Goal: Navigation & Orientation: Go to known website

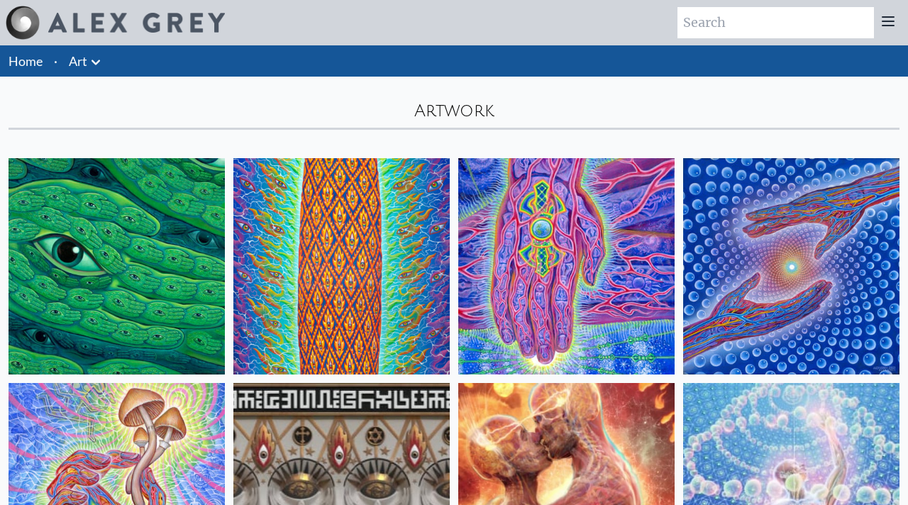
click at [42, 60] on link "Home" at bounding box center [26, 61] width 34 height 16
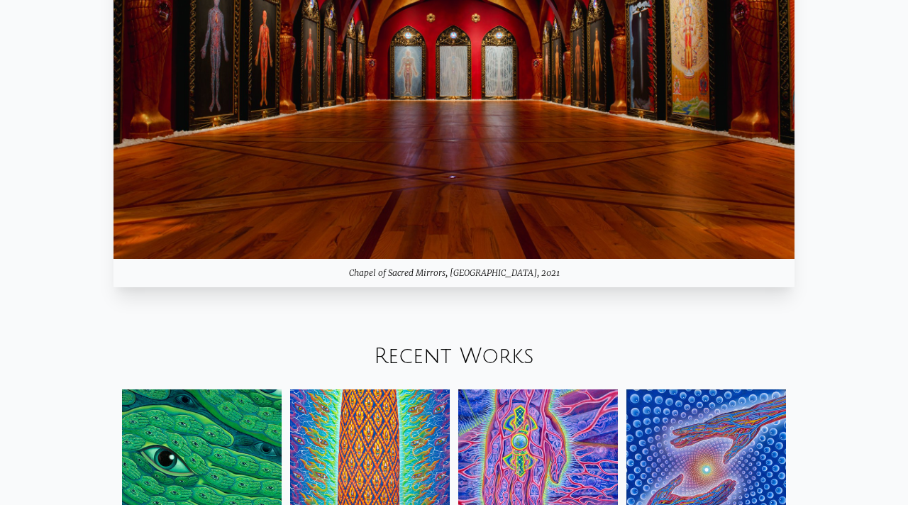
scroll to position [1120, 0]
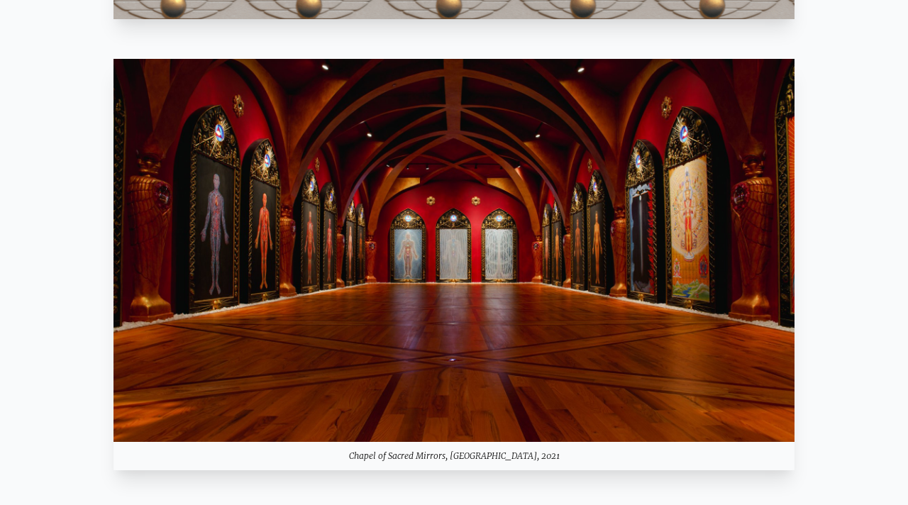
click at [676, 230] on img at bounding box center [453, 250] width 681 height 383
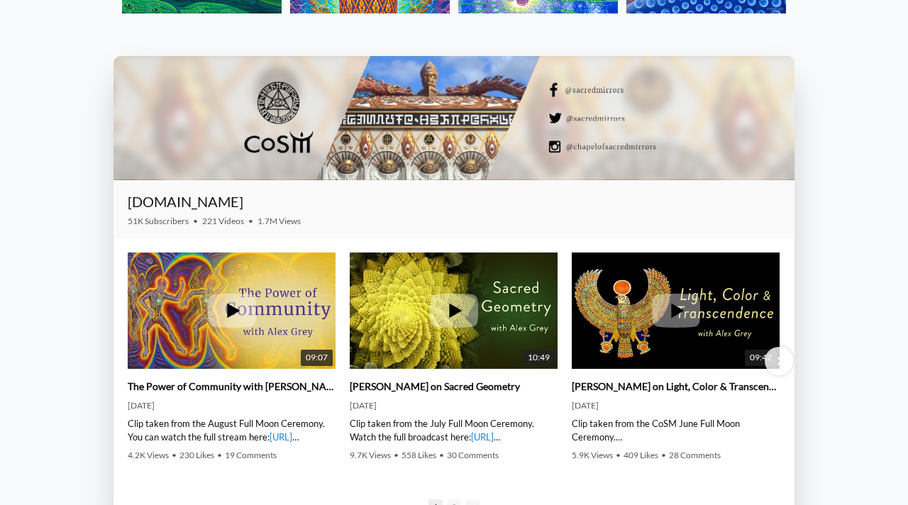
scroll to position [1957, 0]
